Goal: Task Accomplishment & Management: Complete application form

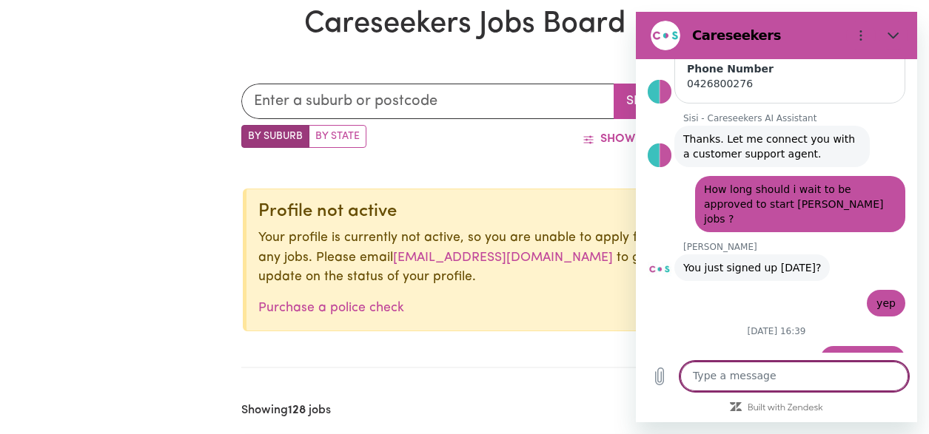
scroll to position [368, 0]
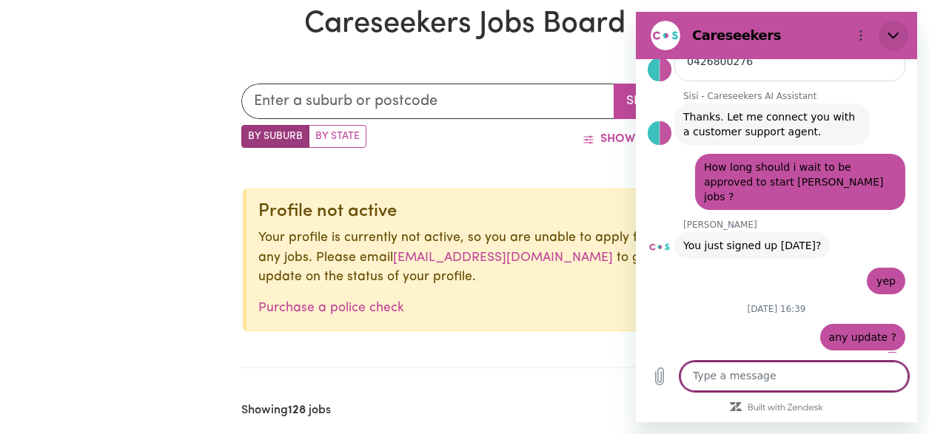
click at [896, 33] on icon "Close" at bounding box center [893, 36] width 12 height 12
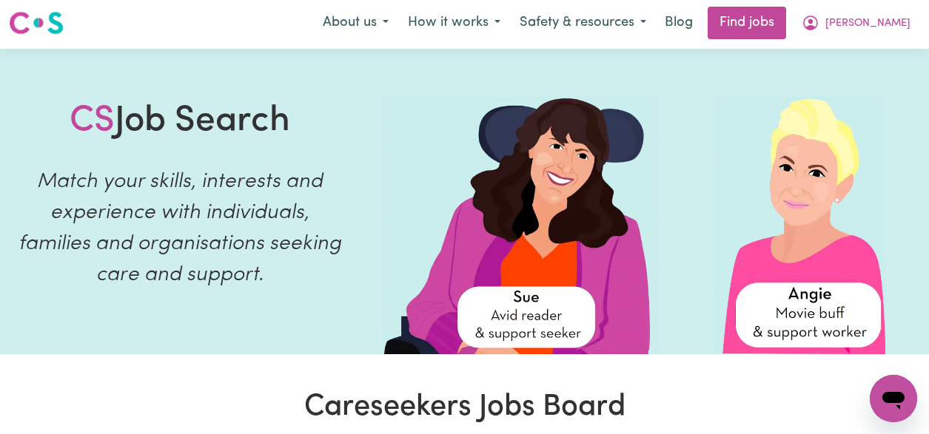
scroll to position [0, 0]
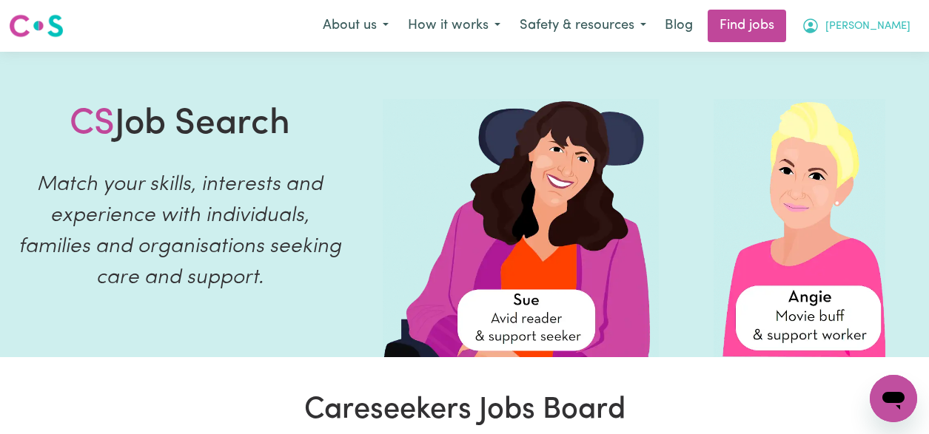
click at [907, 27] on button "[PERSON_NAME]" at bounding box center [856, 25] width 128 height 31
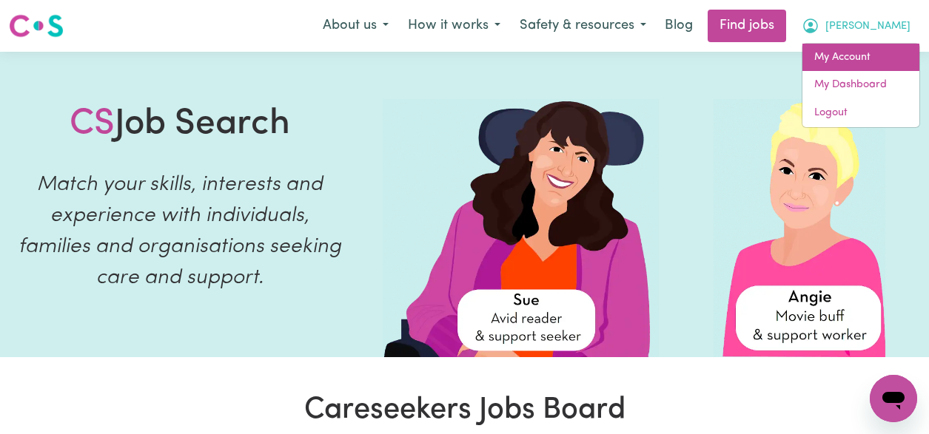
click at [894, 61] on link "My Account" at bounding box center [860, 58] width 117 height 28
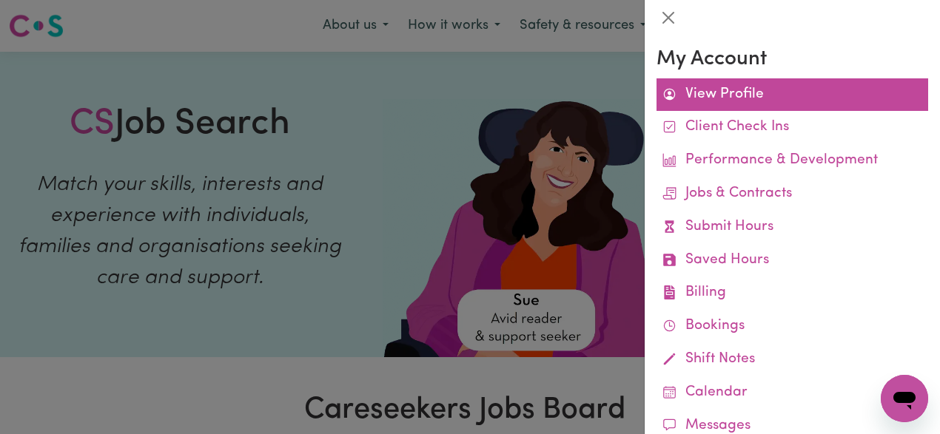
click at [783, 97] on link "View Profile" at bounding box center [792, 94] width 272 height 33
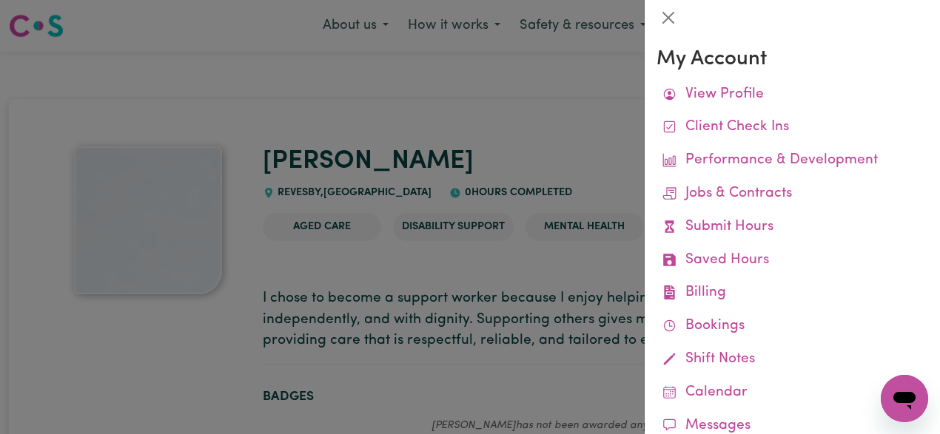
click at [612, 166] on div at bounding box center [470, 217] width 940 height 434
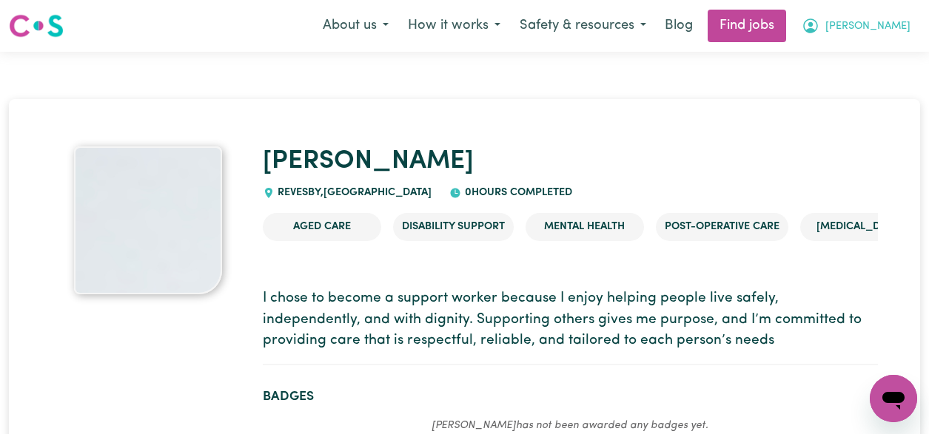
click at [908, 28] on button "[PERSON_NAME]" at bounding box center [856, 25] width 128 height 31
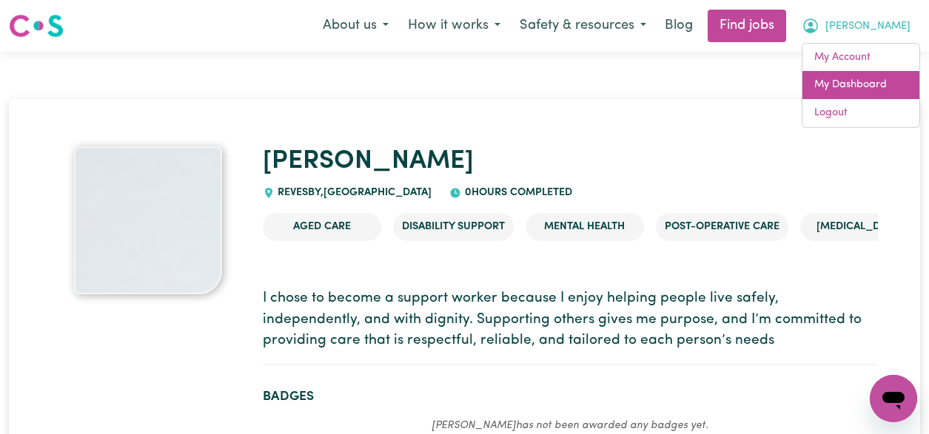
click at [865, 90] on link "My Dashboard" at bounding box center [860, 85] width 117 height 28
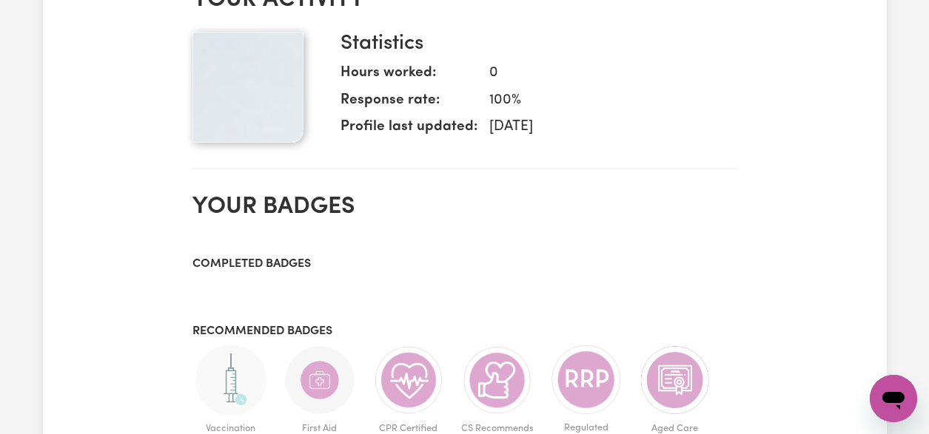
scroll to position [195, 0]
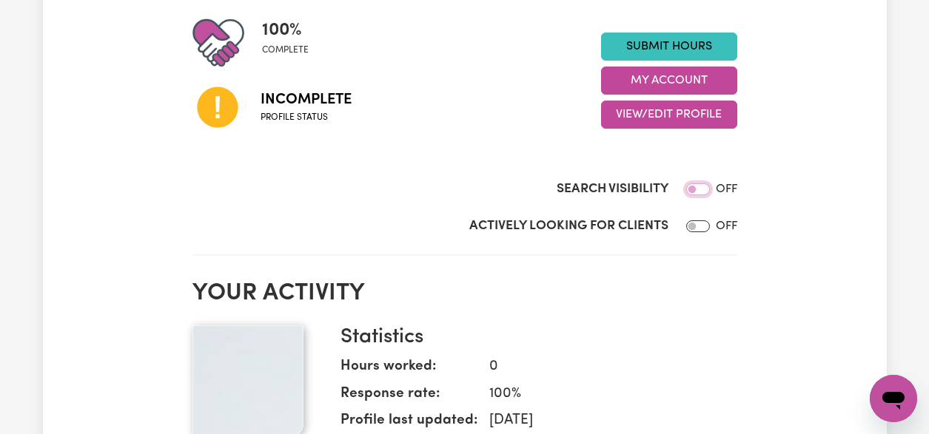
click at [695, 188] on input "Search Visibility" at bounding box center [698, 190] width 24 height 12
checkbox input "true"
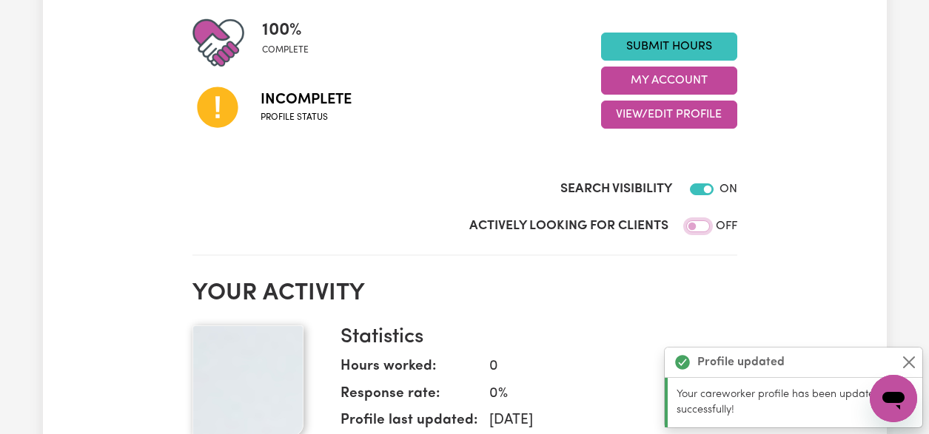
click at [698, 224] on input "Actively Looking for Clients" at bounding box center [698, 227] width 24 height 12
checkbox input "true"
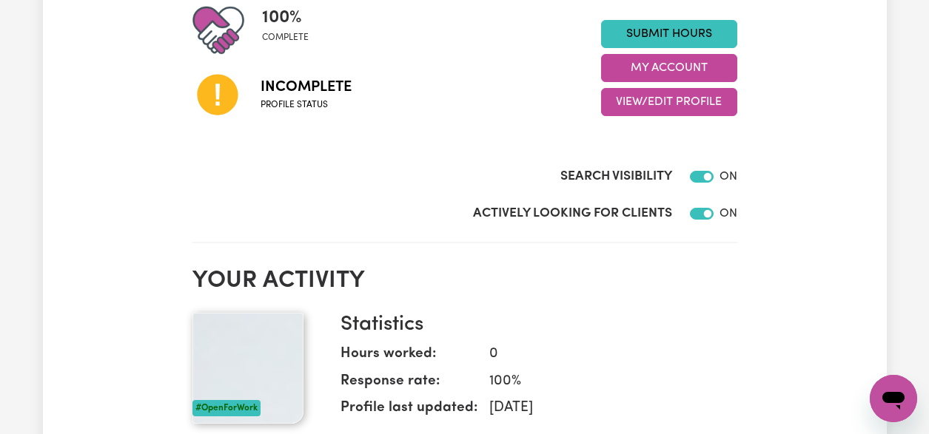
scroll to position [191, 0]
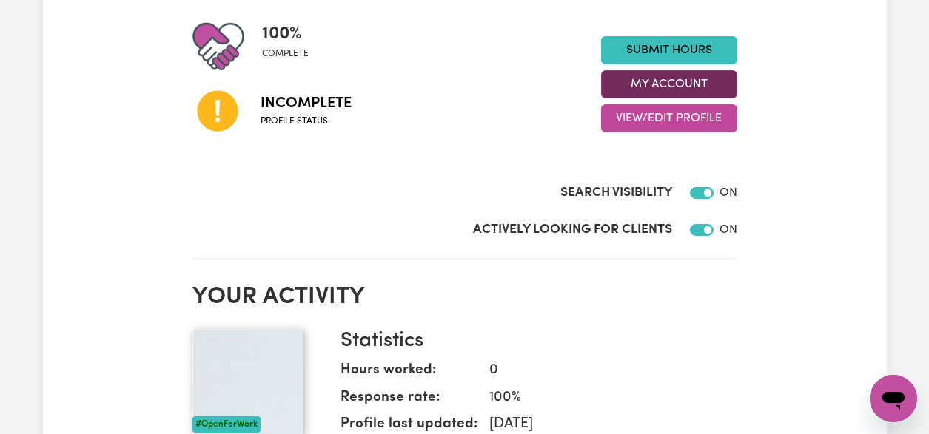
click at [657, 84] on button "My Account" at bounding box center [669, 84] width 136 height 28
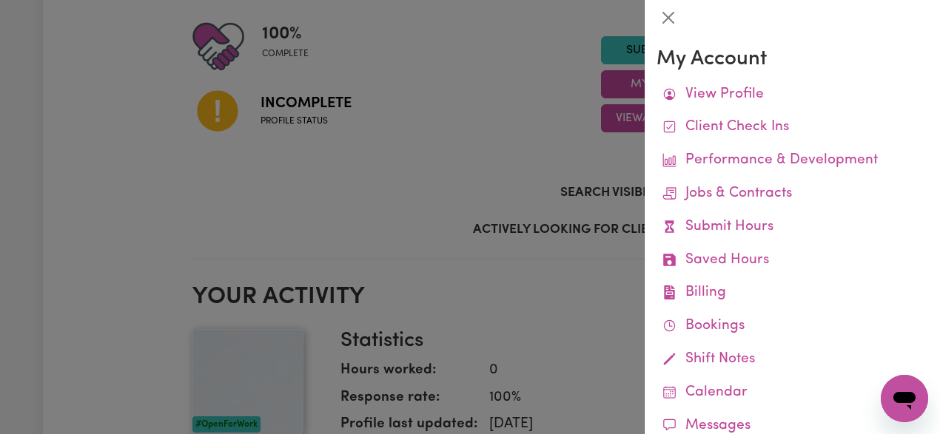
click at [495, 206] on div at bounding box center [470, 217] width 940 height 434
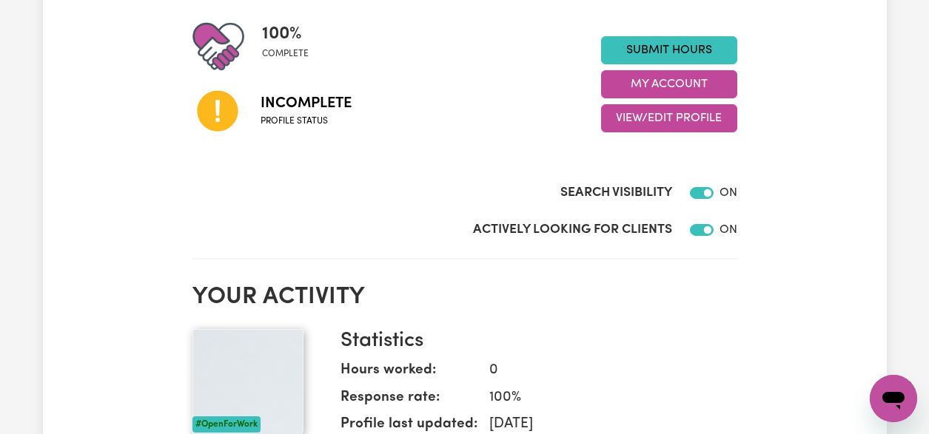
click at [280, 389] on img at bounding box center [247, 384] width 111 height 111
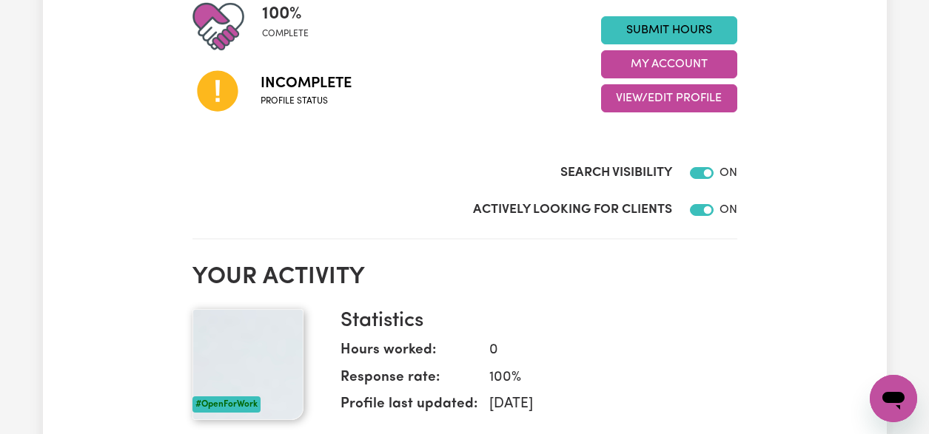
scroll to position [221, 0]
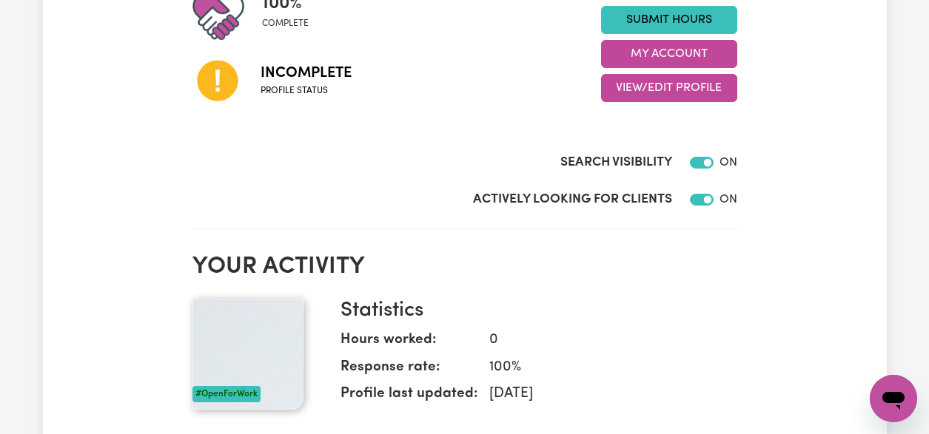
click at [290, 344] on img at bounding box center [247, 354] width 111 height 111
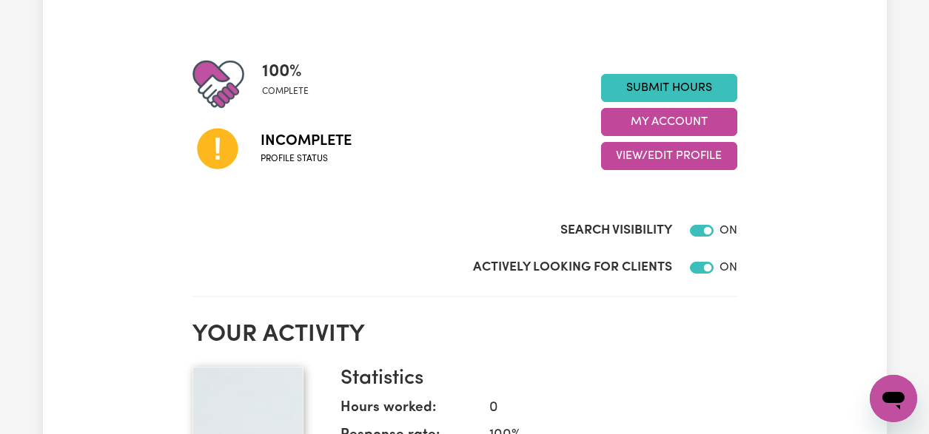
scroll to position [0, 0]
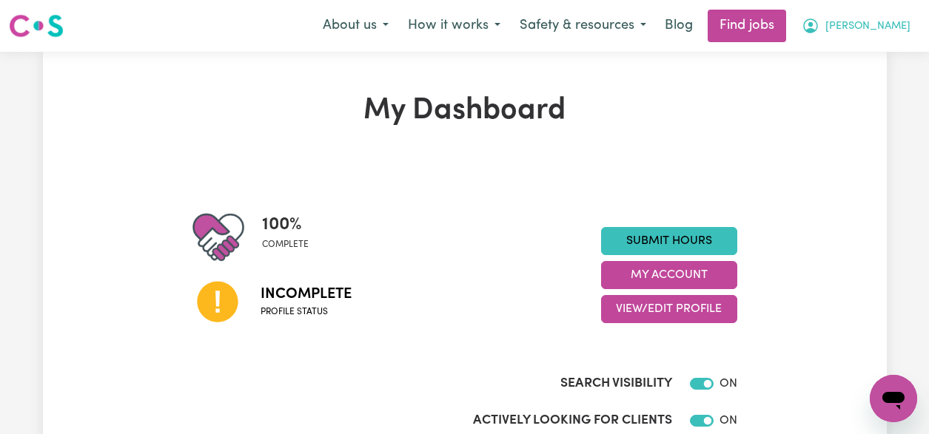
click at [819, 21] on icon "My Account" at bounding box center [811, 26] width 18 height 18
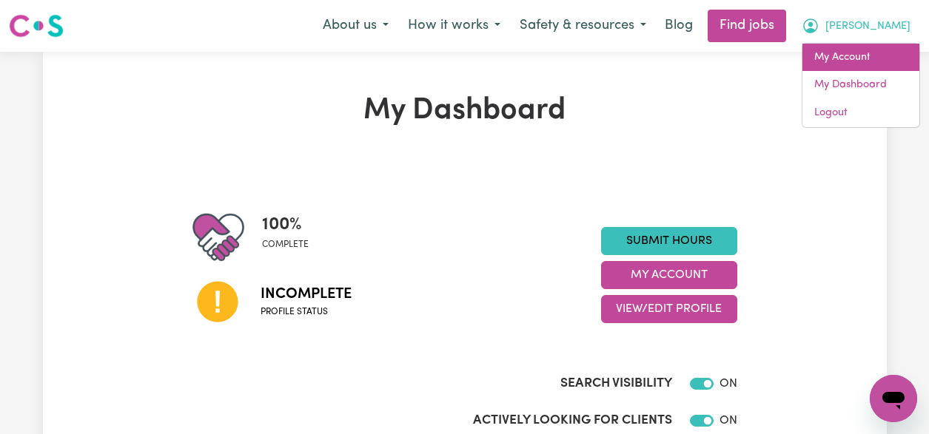
click at [867, 59] on link "My Account" at bounding box center [860, 58] width 117 height 28
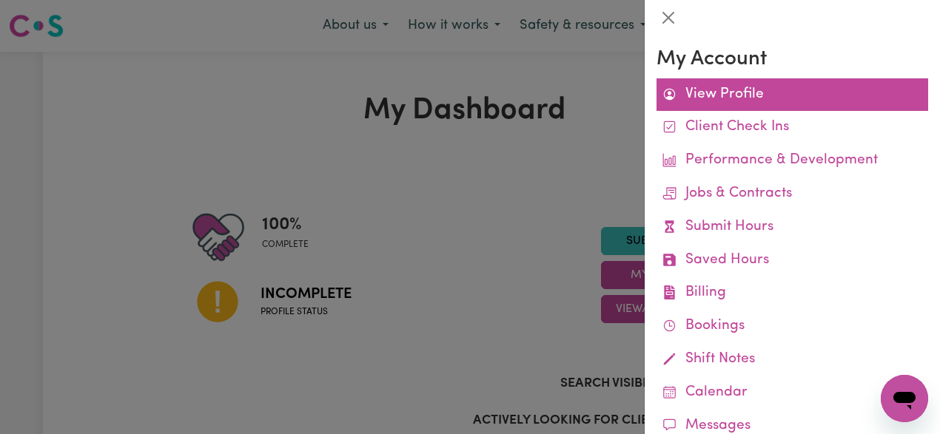
click at [770, 101] on link "View Profile" at bounding box center [792, 94] width 272 height 33
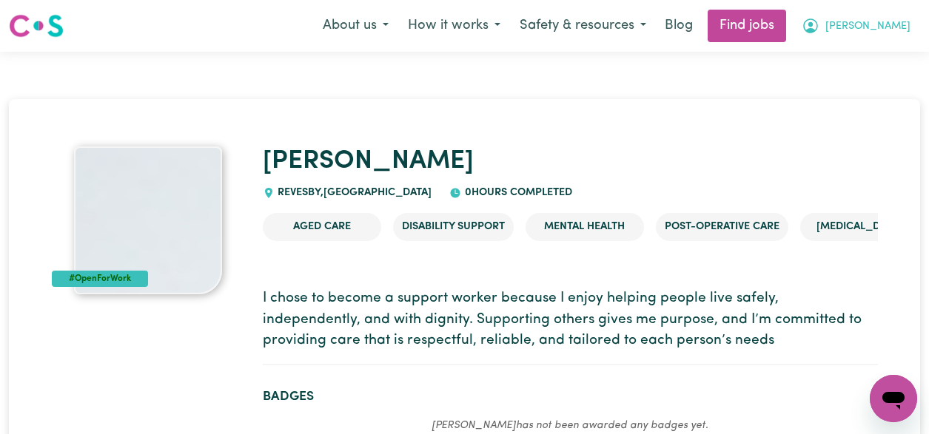
click at [819, 24] on icon "My Account" at bounding box center [811, 26] width 18 height 18
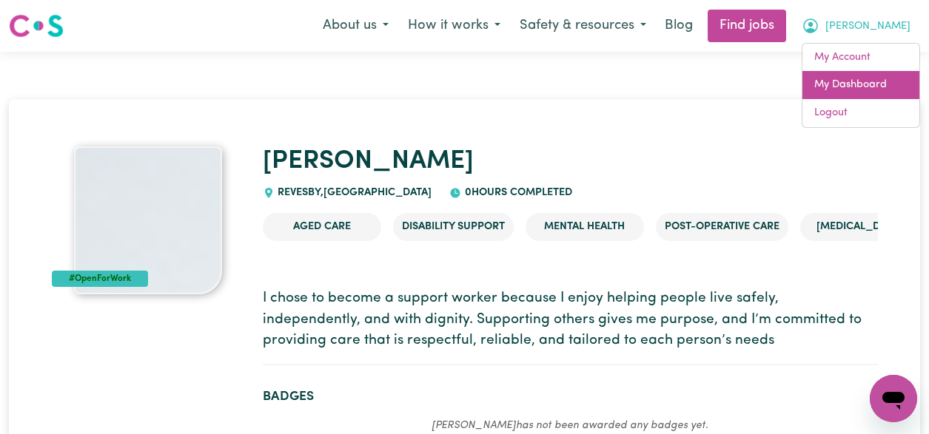
click at [847, 81] on link "My Dashboard" at bounding box center [860, 85] width 117 height 28
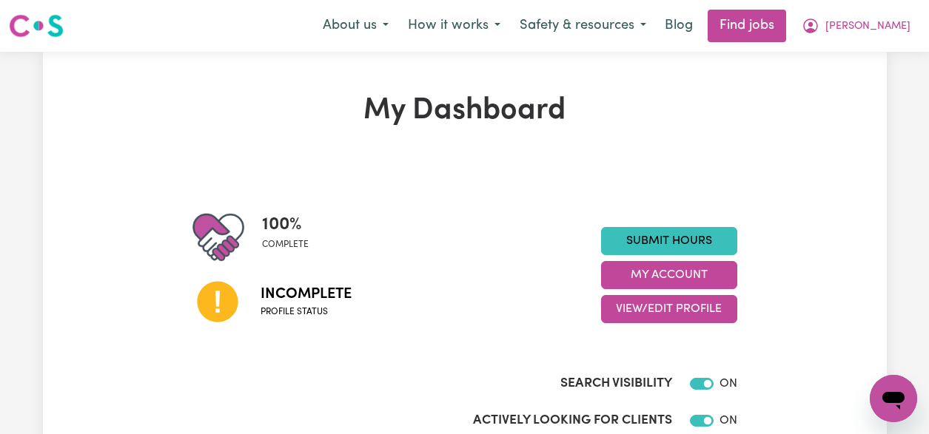
click at [231, 306] on icon at bounding box center [217, 302] width 41 height 41
click at [302, 286] on span "Incomplete" at bounding box center [306, 294] width 91 height 22
click at [639, 316] on button "View/Edit Profile" at bounding box center [669, 309] width 136 height 28
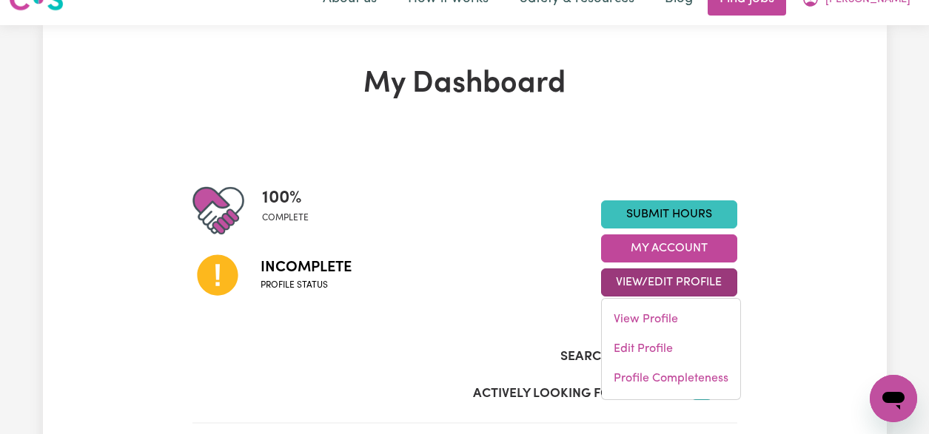
scroll to position [95, 0]
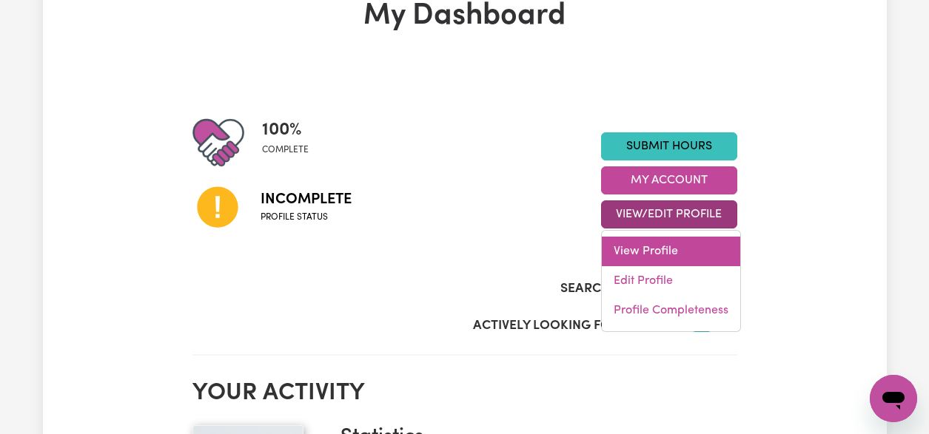
click at [672, 250] on link "View Profile" at bounding box center [671, 252] width 138 height 30
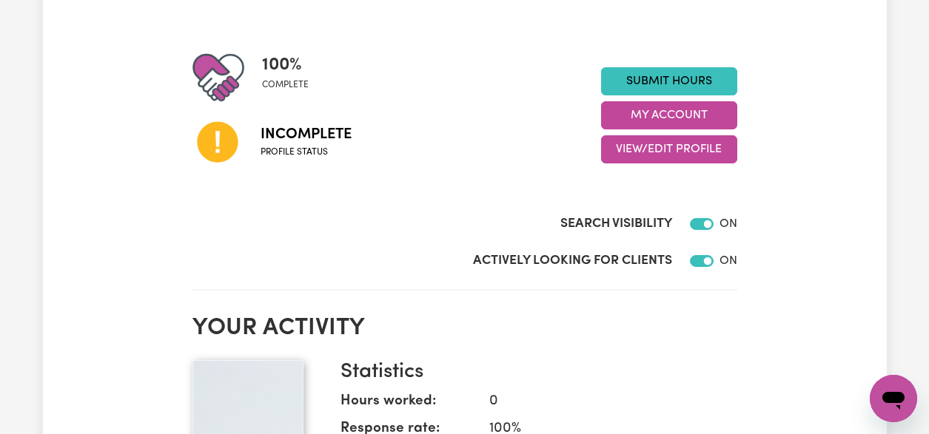
scroll to position [120, 0]
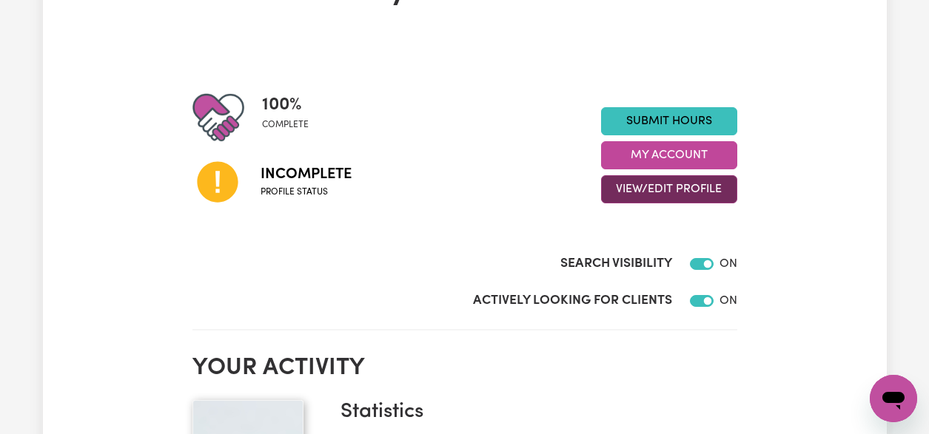
click at [699, 184] on button "View/Edit Profile" at bounding box center [669, 189] width 136 height 28
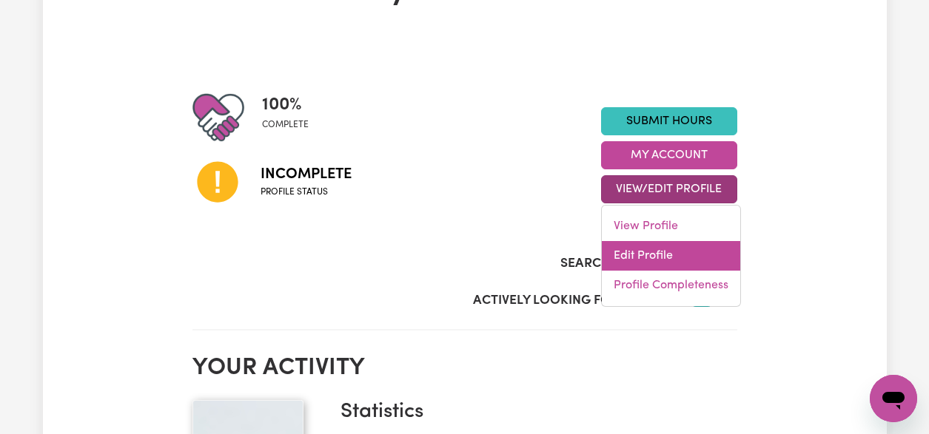
click at [659, 259] on link "Edit Profile" at bounding box center [671, 256] width 138 height 30
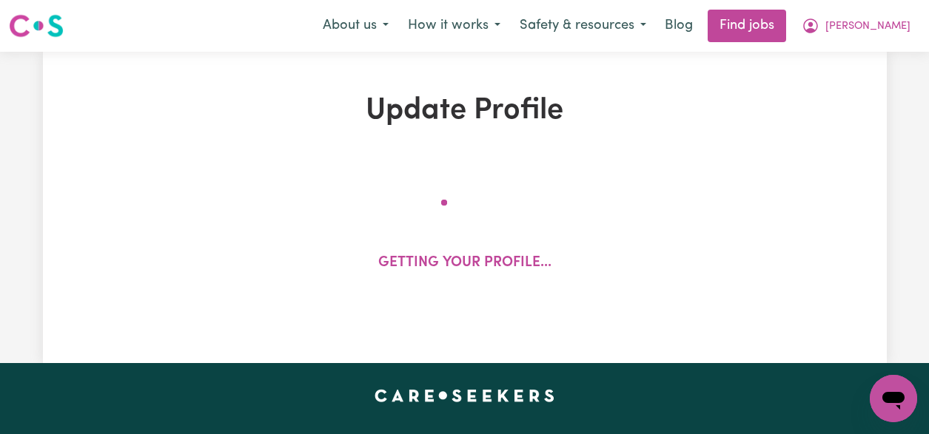
select select "[DEMOGRAPHIC_DATA]"
select select "Australian PR"
select select "Studying a healthcare related degree or qualification"
select select "50"
select select "65"
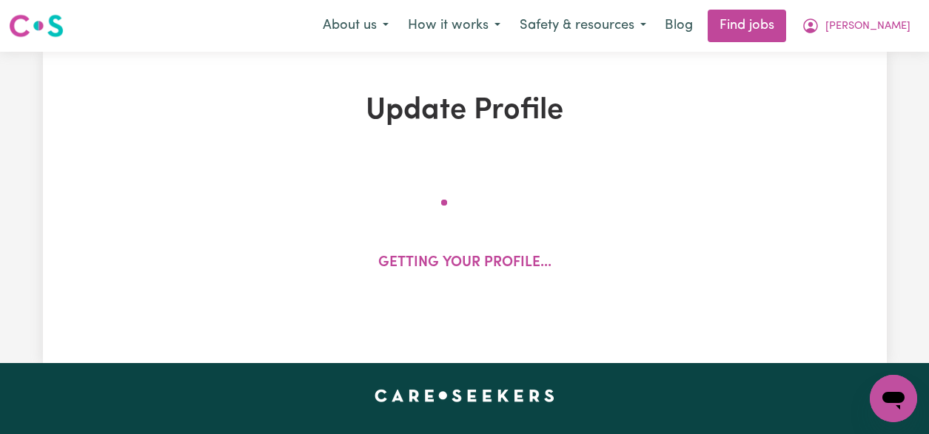
select select "70"
select select "100"
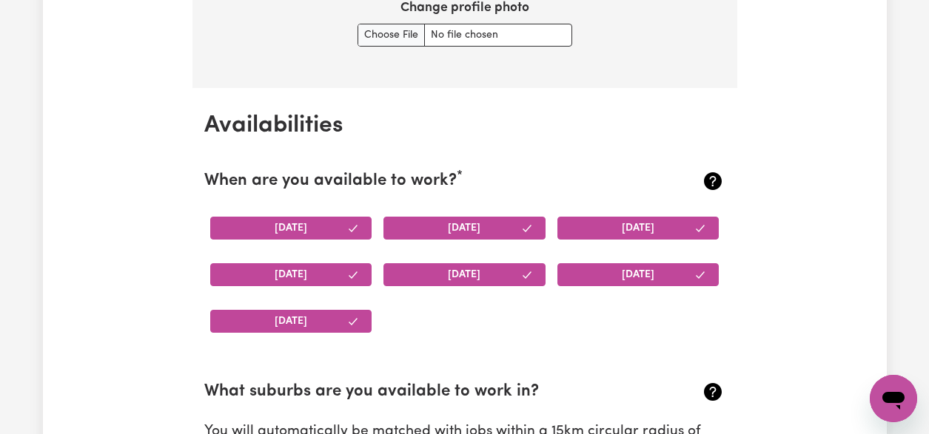
scroll to position [1098, 0]
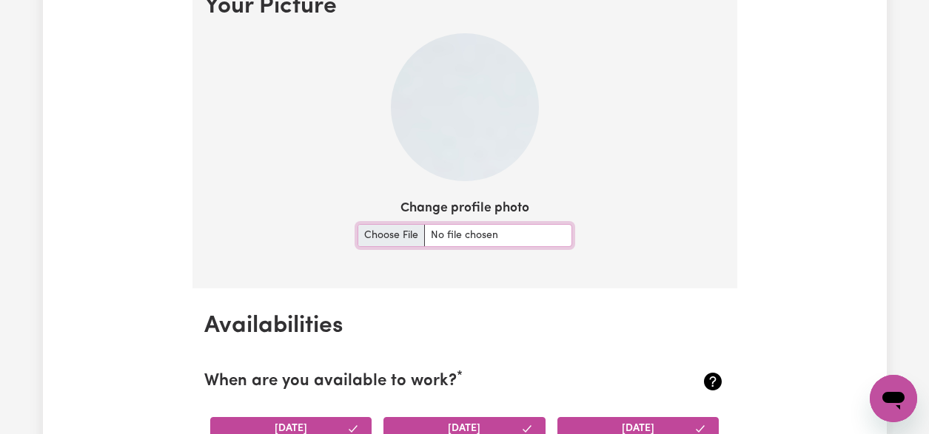
click at [407, 242] on input "Change profile photo" at bounding box center [464, 235] width 215 height 23
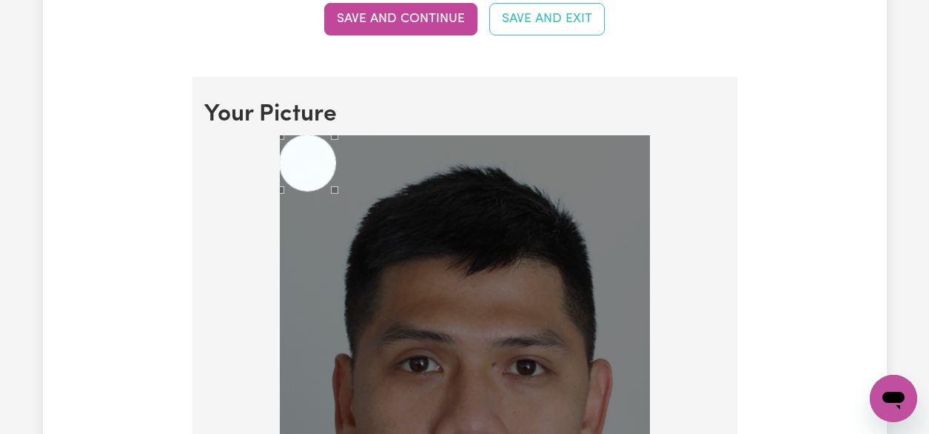
scroll to position [1004, 0]
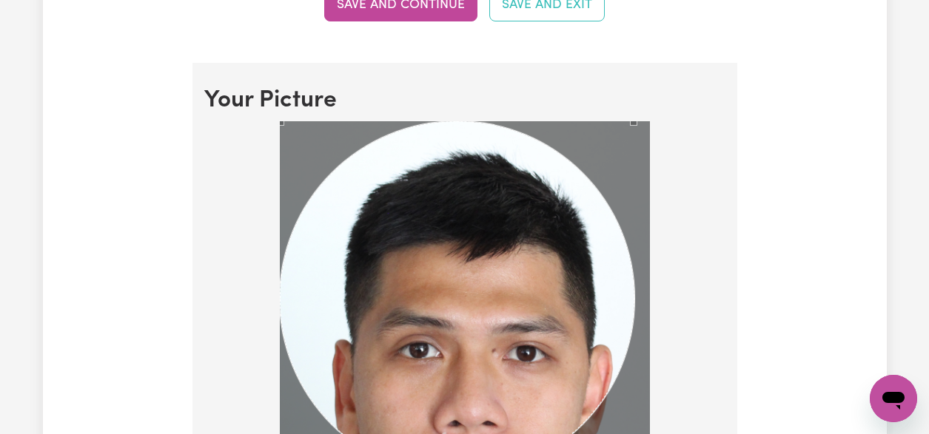
click at [635, 357] on div at bounding box center [465, 359] width 370 height 476
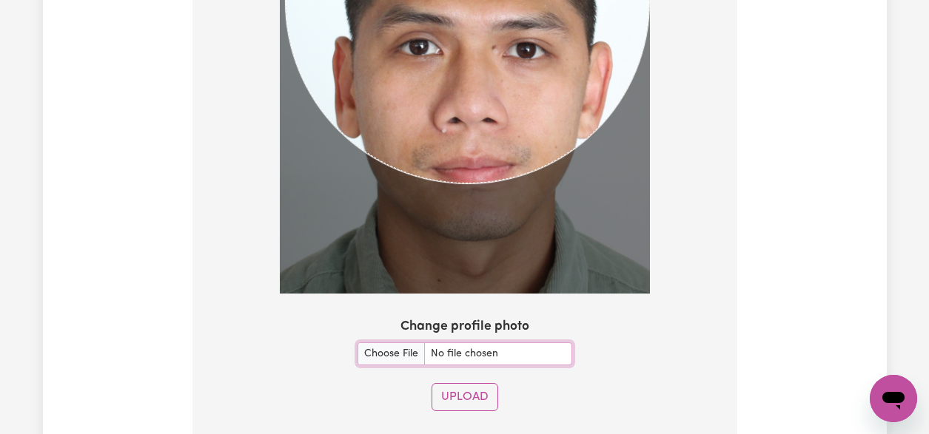
scroll to position [1312, 0]
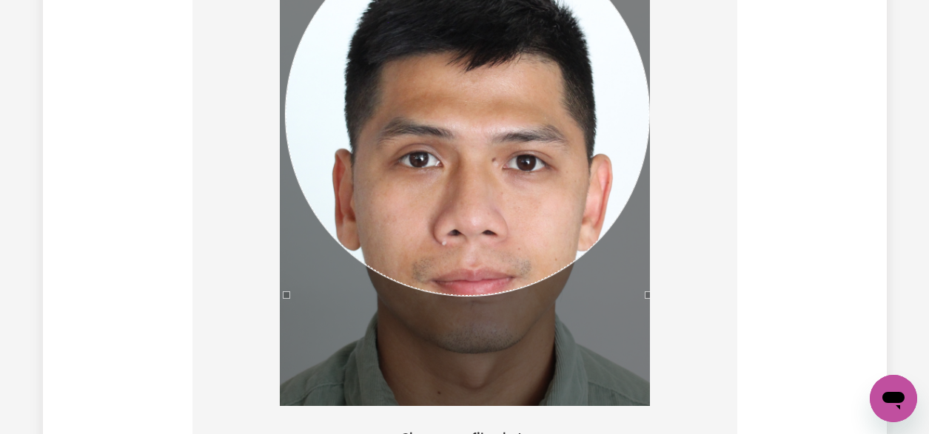
scroll to position [1194, 0]
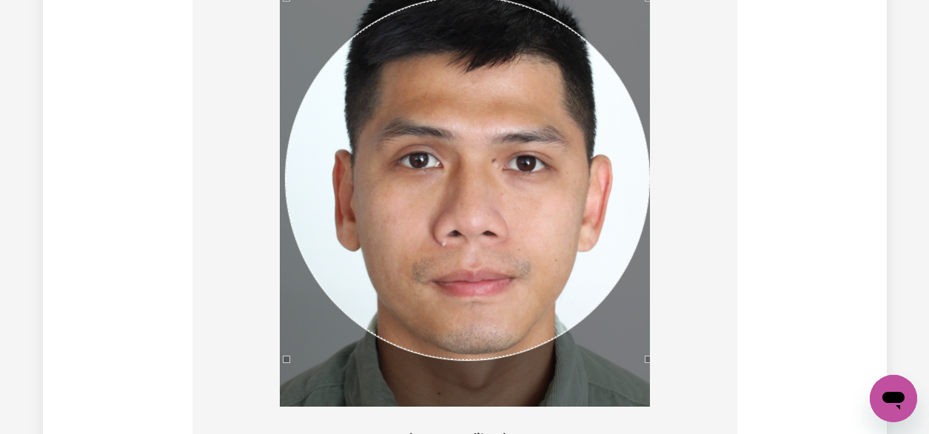
click at [545, 267] on div "Use the arrow keys to move the crop selection area" at bounding box center [467, 178] width 363 height 363
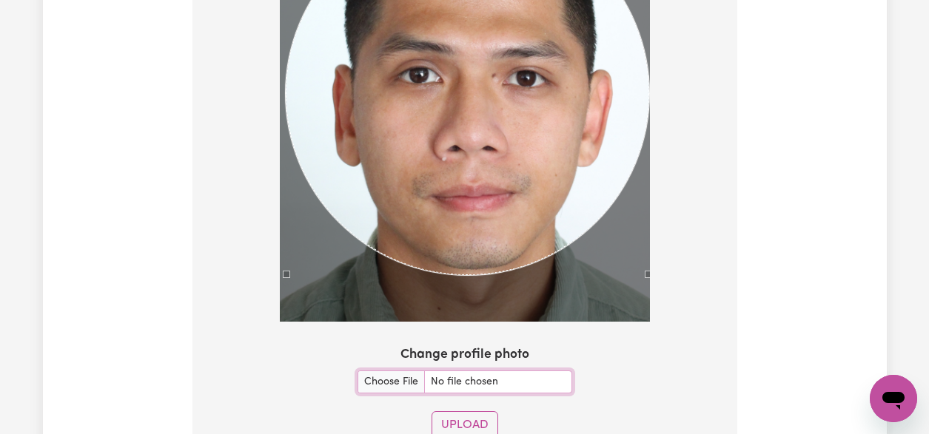
scroll to position [1294, 0]
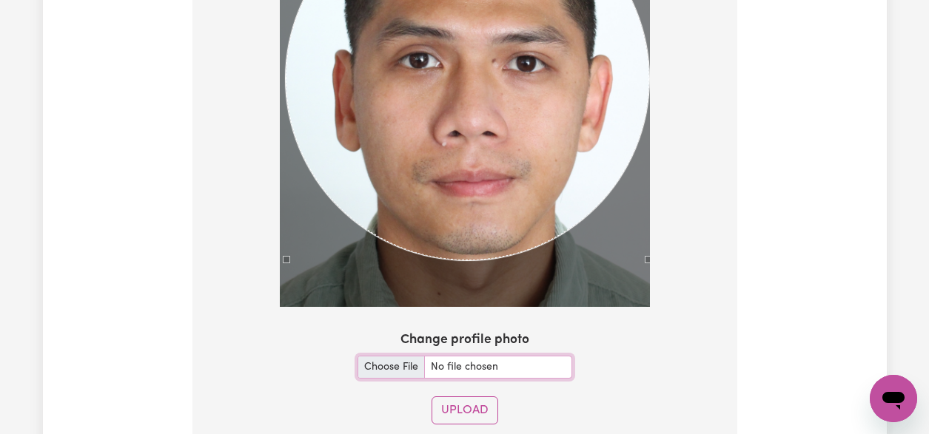
click at [381, 365] on input "Change profile photo" at bounding box center [464, 367] width 215 height 23
type input "C:\fakepath\Passport photo.jpg"
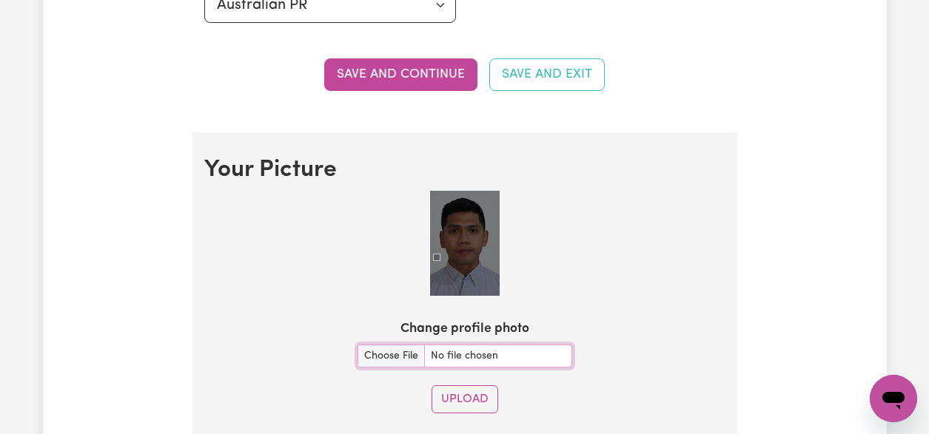
scroll to position [916, 0]
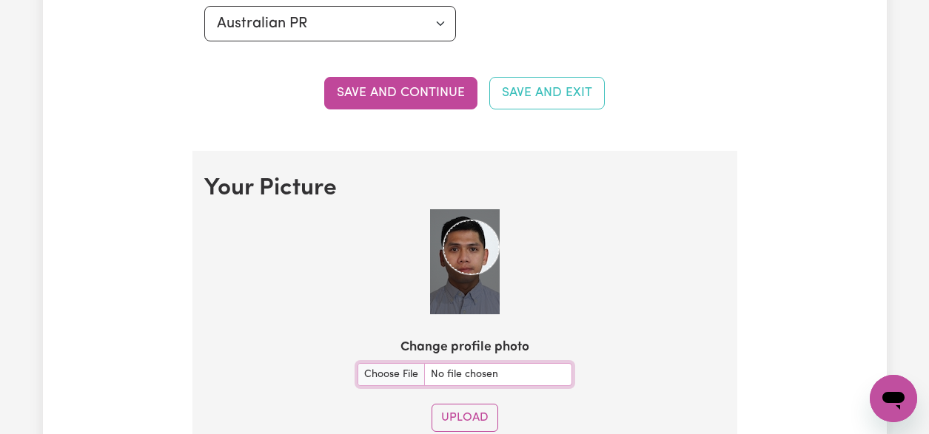
click at [556, 181] on section "Your Picture Change profile photo Upload" at bounding box center [464, 309] width 545 height 317
click at [420, 214] on div at bounding box center [464, 264] width 521 height 111
click at [423, 317] on div at bounding box center [464, 264] width 521 height 111
click at [468, 227] on div "Use the arrow keys to move the crop selection area" at bounding box center [465, 248] width 70 height 79
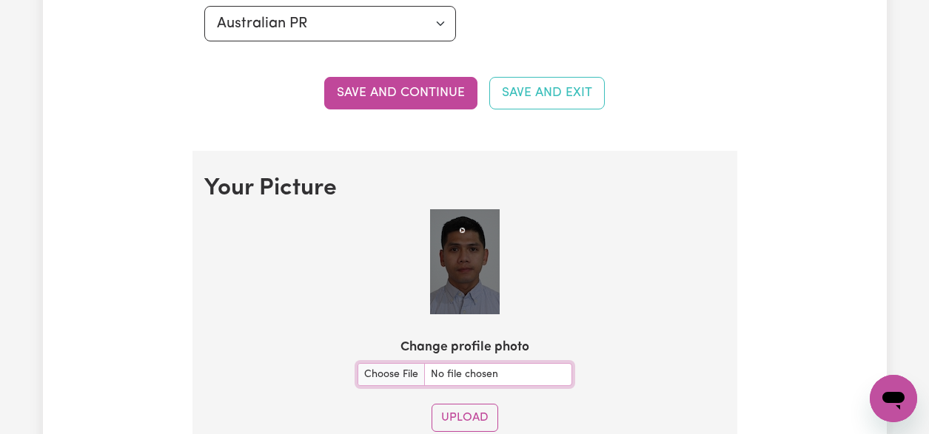
click at [460, 224] on img at bounding box center [465, 261] width 70 height 105
click at [420, 394] on section "Your Picture Change profile photo Upload" at bounding box center [464, 309] width 545 height 317
click at [492, 309] on img at bounding box center [465, 261] width 70 height 105
click at [410, 199] on section "Your Picture Change profile photo Upload" at bounding box center [464, 309] width 545 height 317
click at [467, 213] on img at bounding box center [465, 261] width 70 height 105
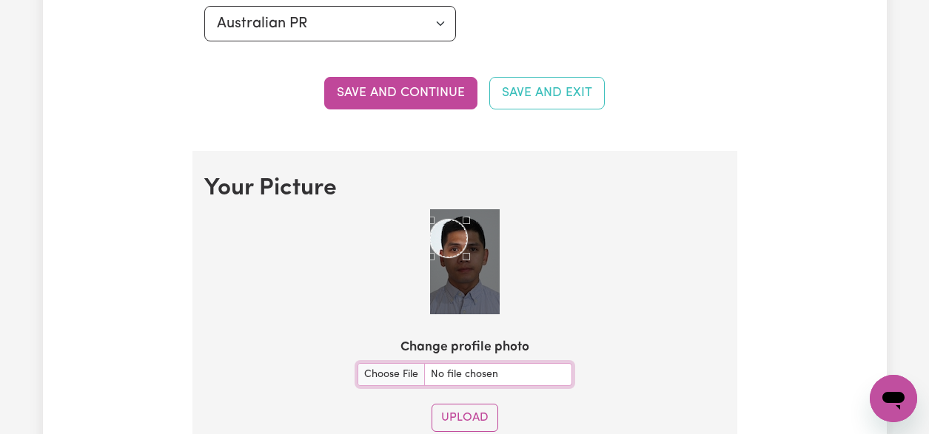
click at [410, 378] on section "Your Picture Change profile photo Upload" at bounding box center [464, 309] width 545 height 317
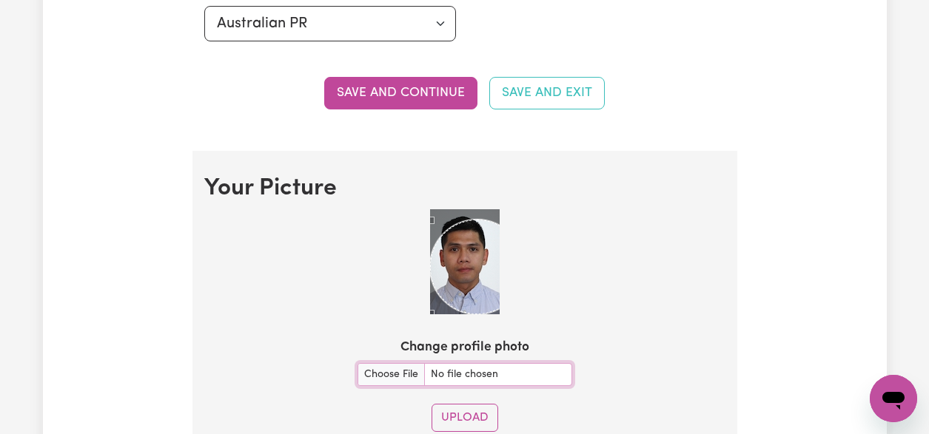
click at [565, 310] on div at bounding box center [464, 264] width 521 height 111
click at [543, 228] on div at bounding box center [464, 264] width 521 height 111
click at [562, 226] on div at bounding box center [464, 264] width 521 height 111
click at [486, 257] on div "Use the arrow keys to move the crop selection area" at bounding box center [452, 260] width 94 height 94
click at [515, 203] on section "Your Picture Change profile photo Upload" at bounding box center [464, 309] width 545 height 317
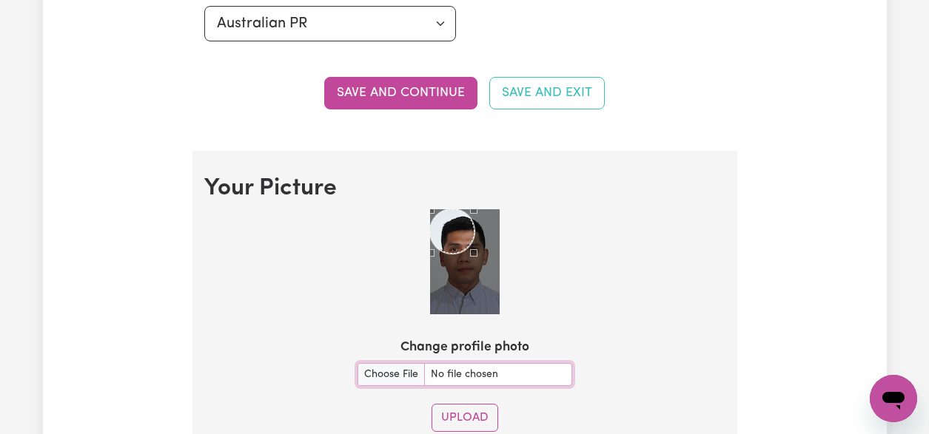
click at [531, 276] on div at bounding box center [464, 264] width 521 height 111
click at [517, 370] on section "Your Picture Change profile photo Upload" at bounding box center [464, 309] width 545 height 317
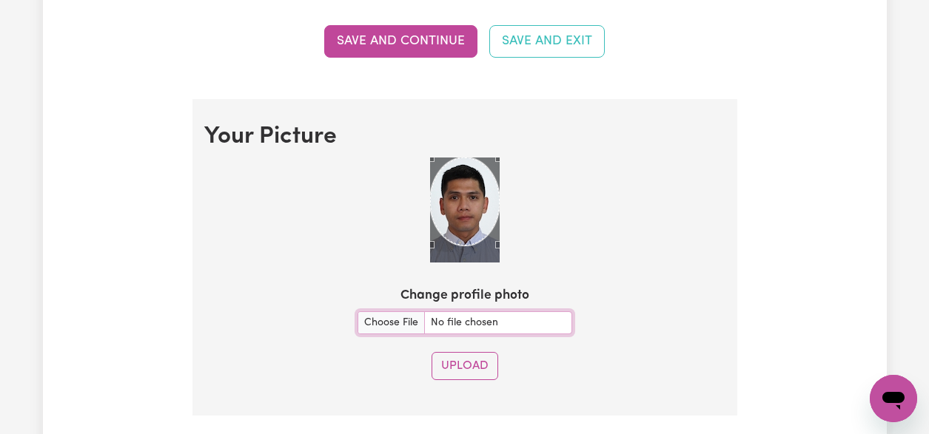
scroll to position [1040, 0]
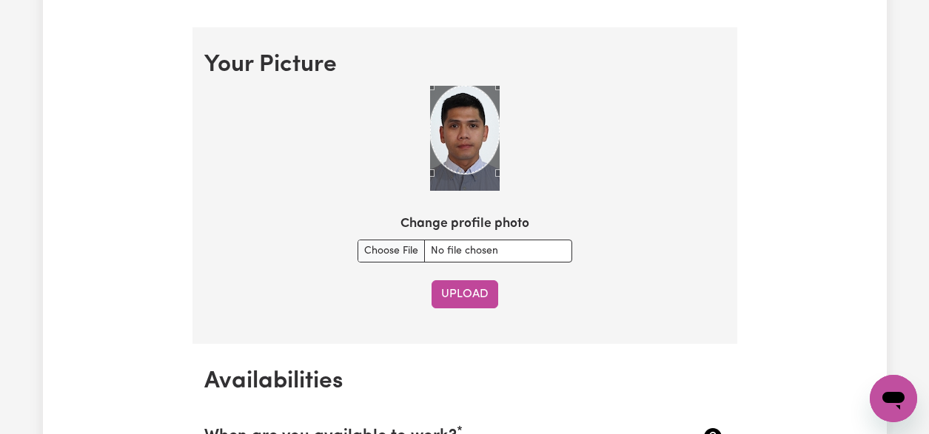
click at [466, 294] on button "Upload" at bounding box center [464, 294] width 67 height 28
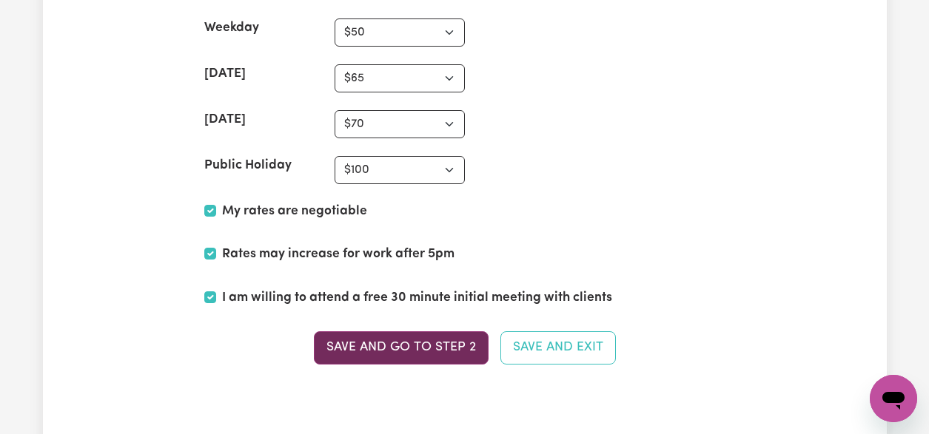
scroll to position [3804, 0]
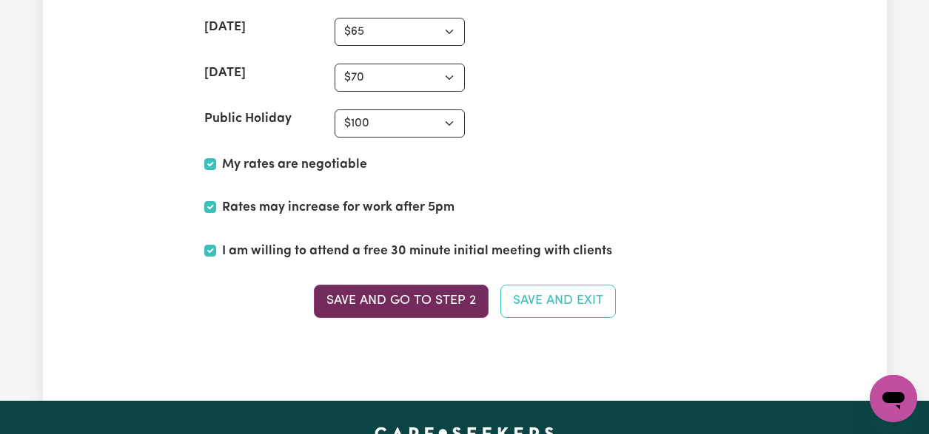
click at [440, 301] on button "Save and go to Step 2" at bounding box center [401, 301] width 175 height 33
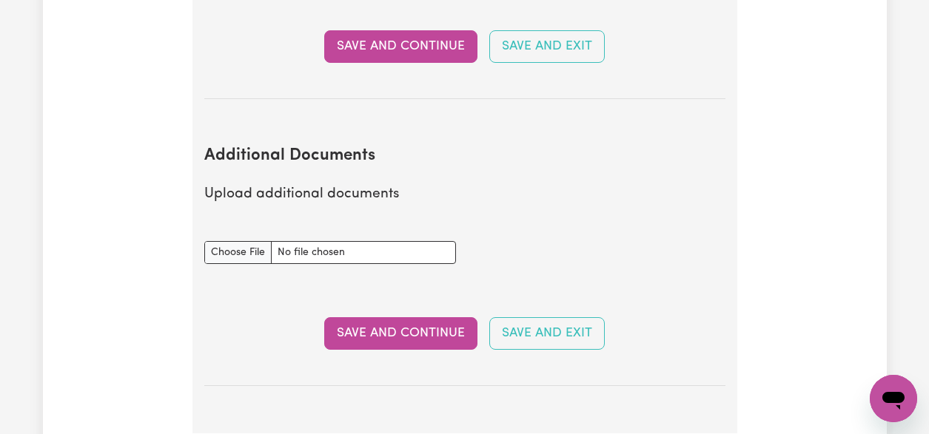
scroll to position [2745, 0]
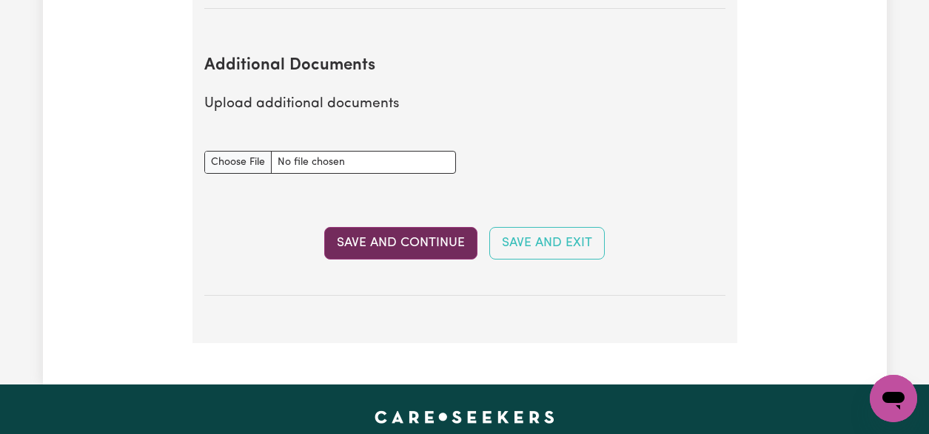
click at [420, 246] on button "Save and Continue" at bounding box center [400, 243] width 153 height 33
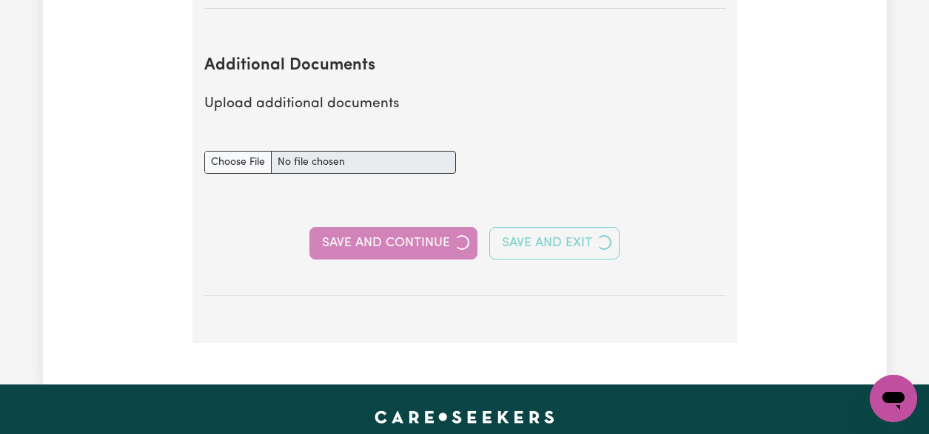
select select "2017"
select select "2021"
select select "2022"
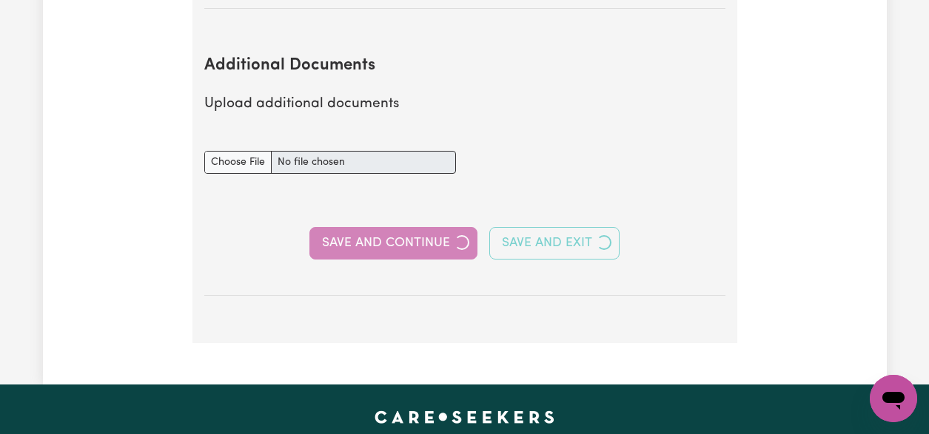
select select "Certificate III (Individual Support)"
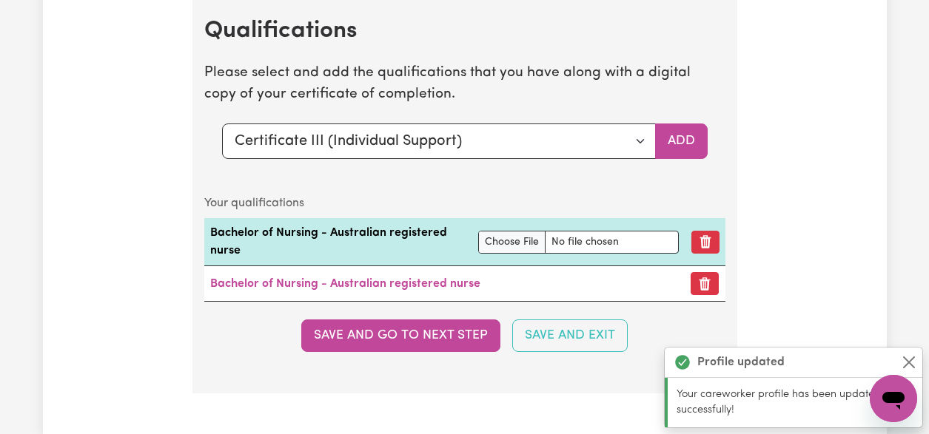
scroll to position [4603, 0]
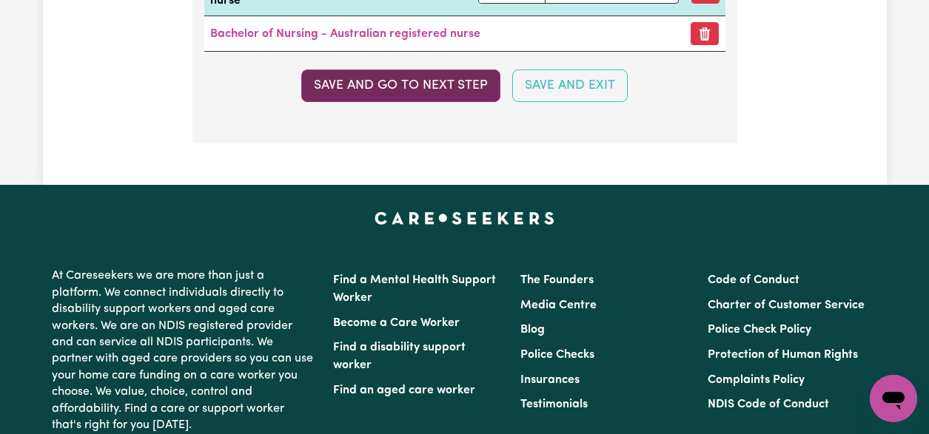
click at [462, 102] on button "Save and go to next step" at bounding box center [400, 86] width 199 height 33
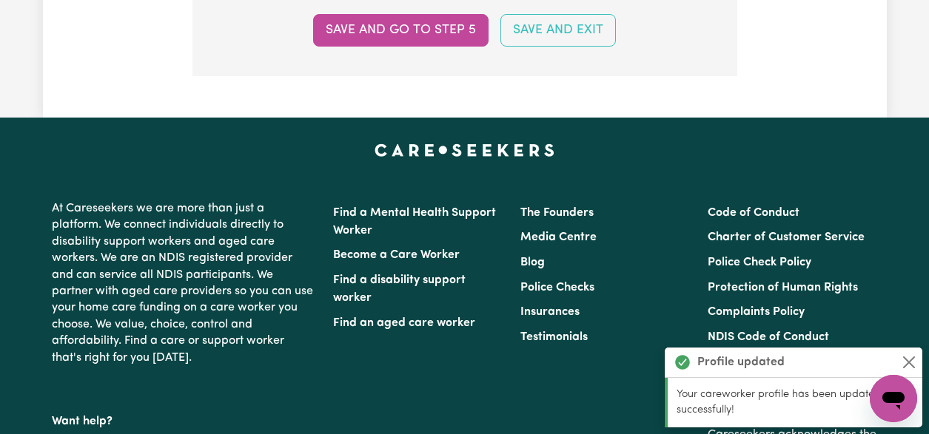
scroll to position [1737, 0]
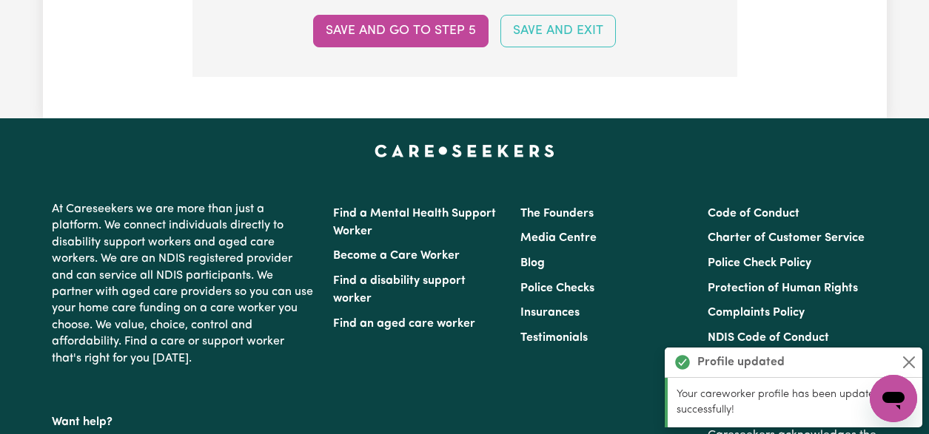
click at [443, 23] on button "Save and go to step 5" at bounding box center [400, 31] width 175 height 33
select select "I am providing services privately on my own"
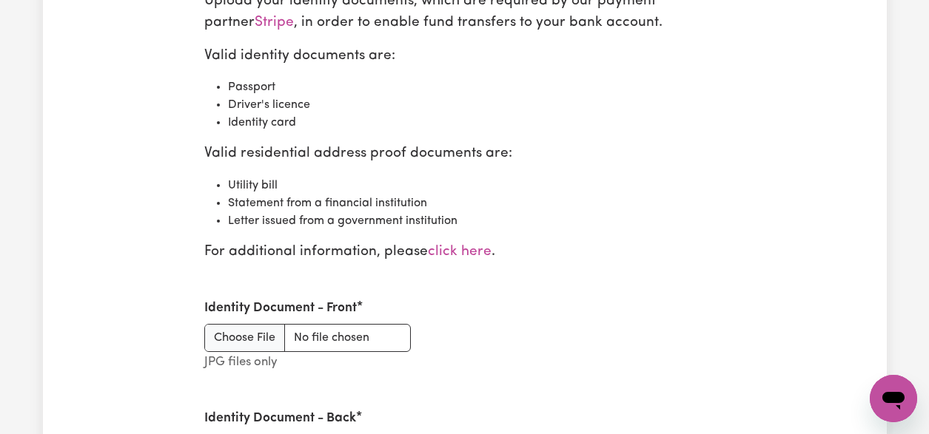
scroll to position [1735, 0]
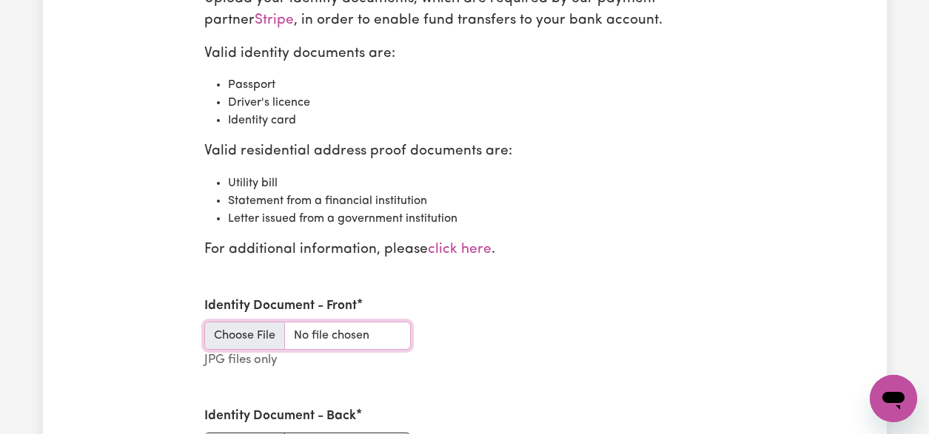
click at [280, 328] on input "Identity Document - Front" at bounding box center [307, 336] width 206 height 28
type input "C:\fakepath\Driver liecense .jpg"
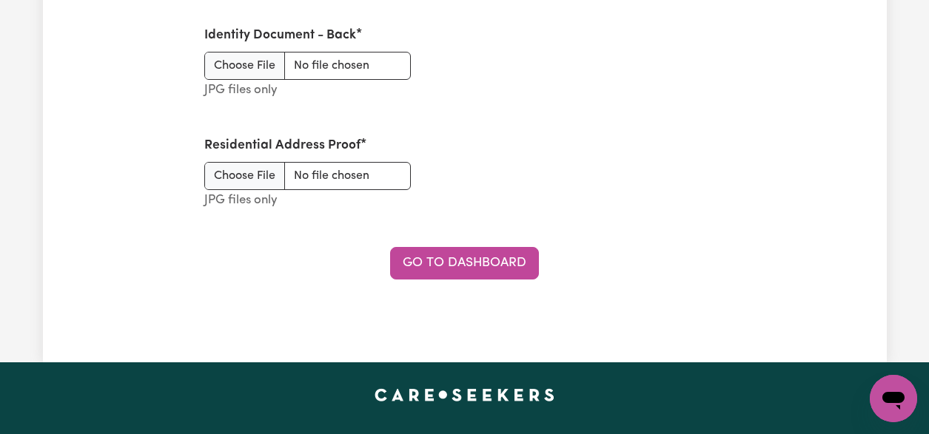
scroll to position [2117, 0]
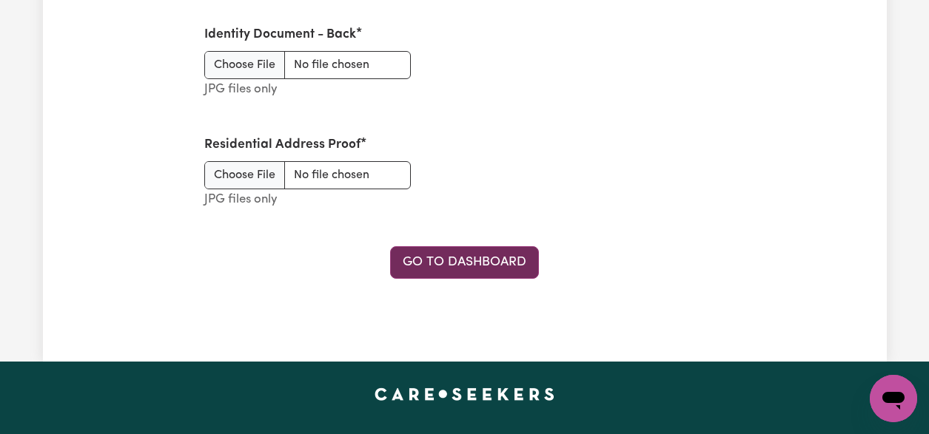
click at [470, 260] on link "Go to Dashboard" at bounding box center [464, 262] width 149 height 33
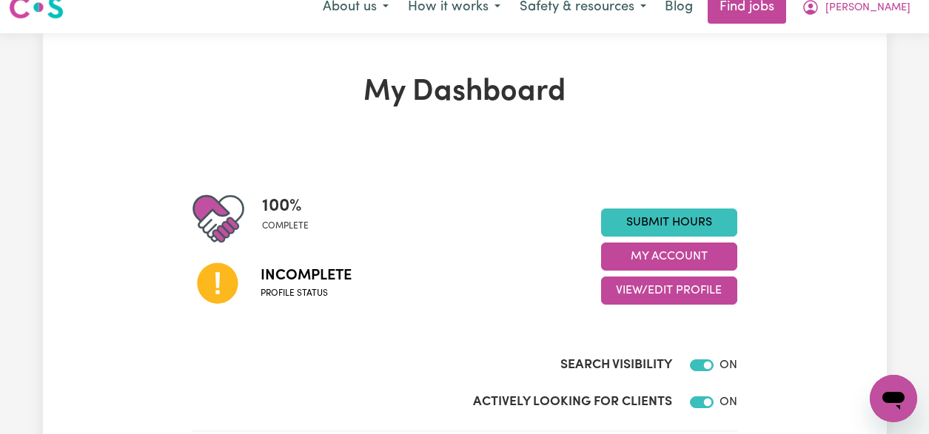
scroll to position [19, 0]
